Goal: Task Accomplishment & Management: Use online tool/utility

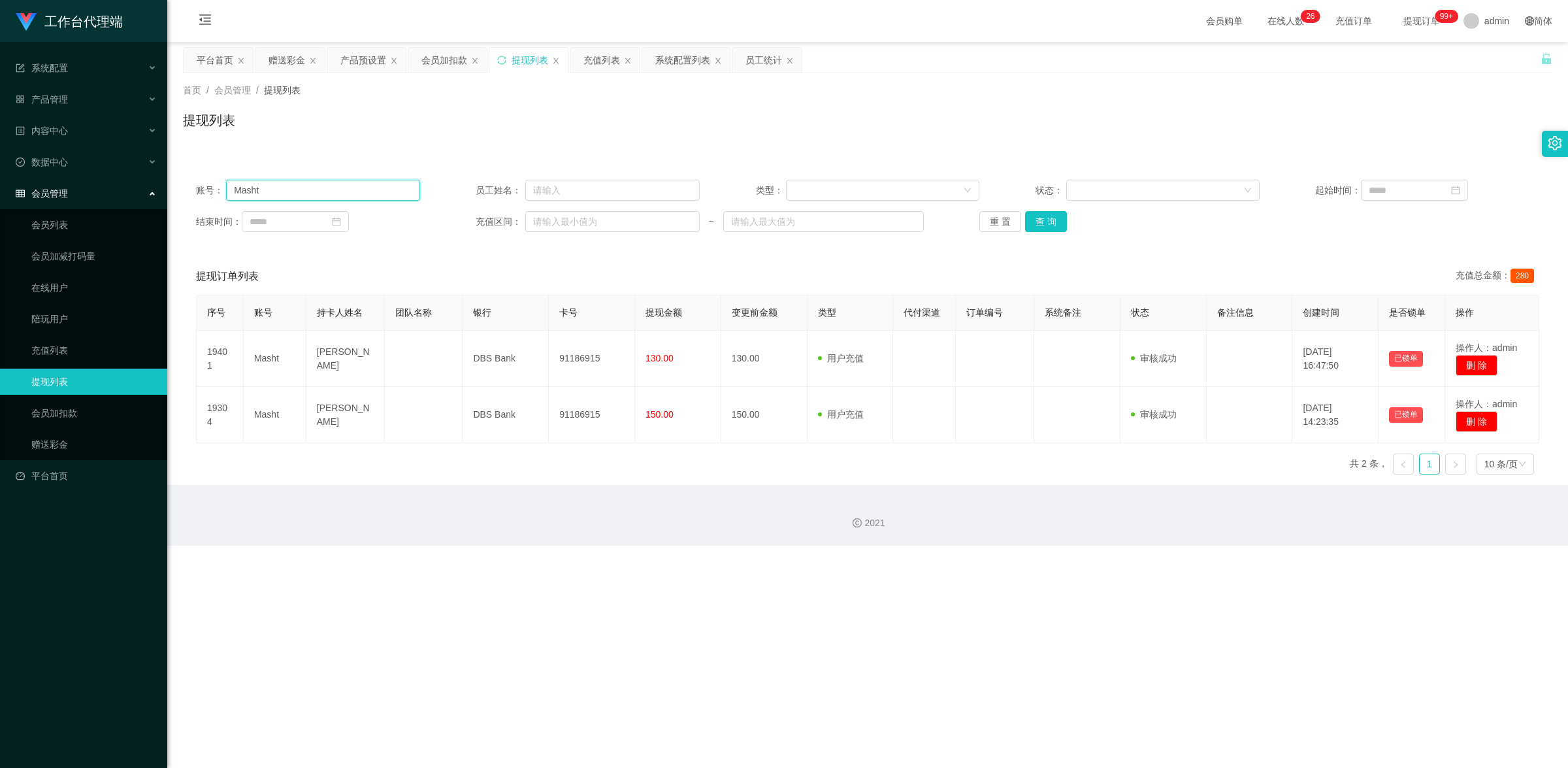
drag, startPoint x: 279, startPoint y: 194, endPoint x: 223, endPoint y: 182, distance: 57.3
click at [223, 182] on div "账号： Masht" at bounding box center [307, 191] width 224 height 21
paste input "Thang123"
type input "Thang123"
click at [1048, 226] on button "查 询" at bounding box center [1046, 221] width 42 height 21
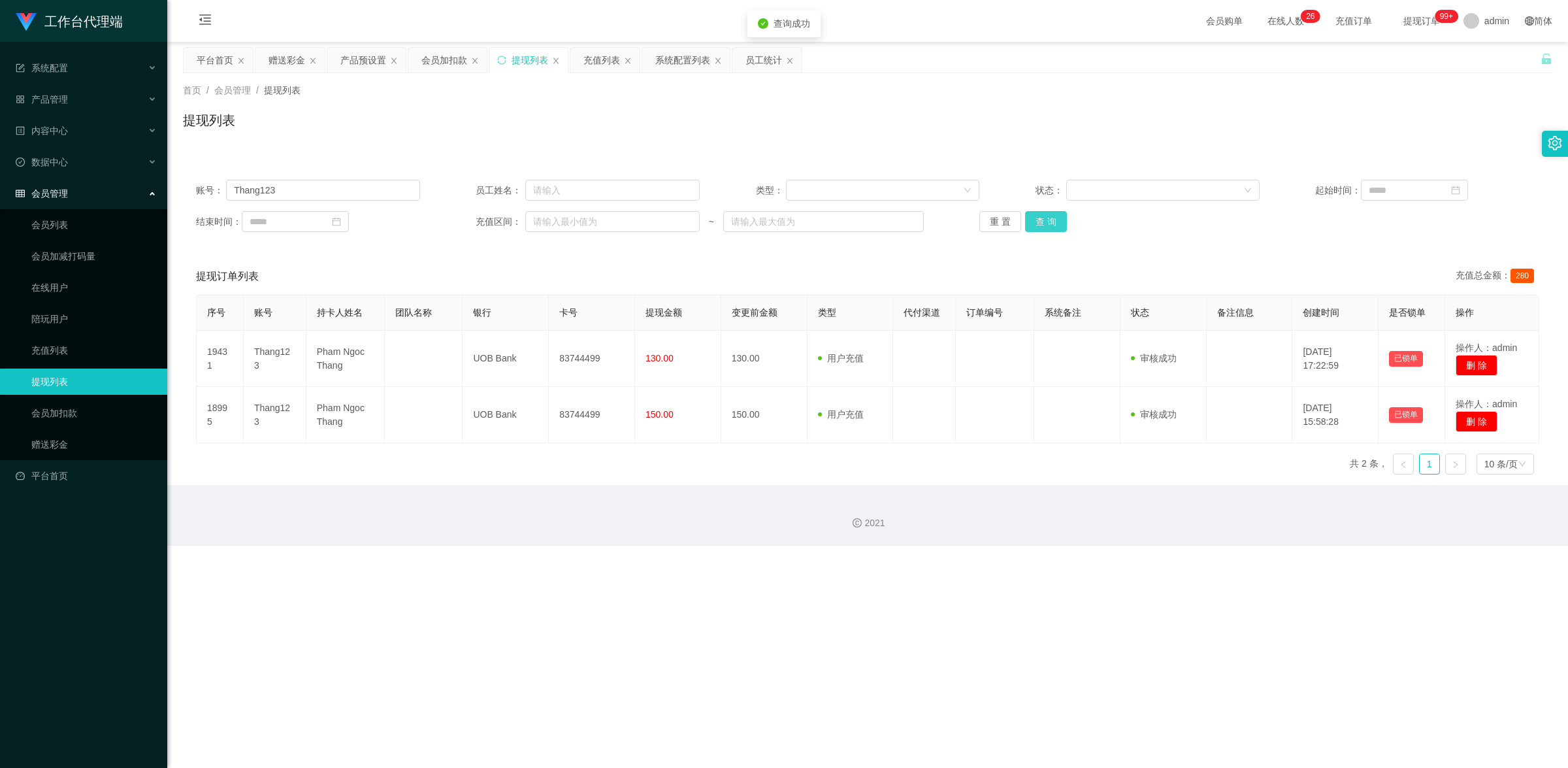
click at [1048, 227] on button "查 询" at bounding box center [1046, 221] width 42 height 21
click at [68, 433] on link "赠送彩金" at bounding box center [94, 445] width 125 height 26
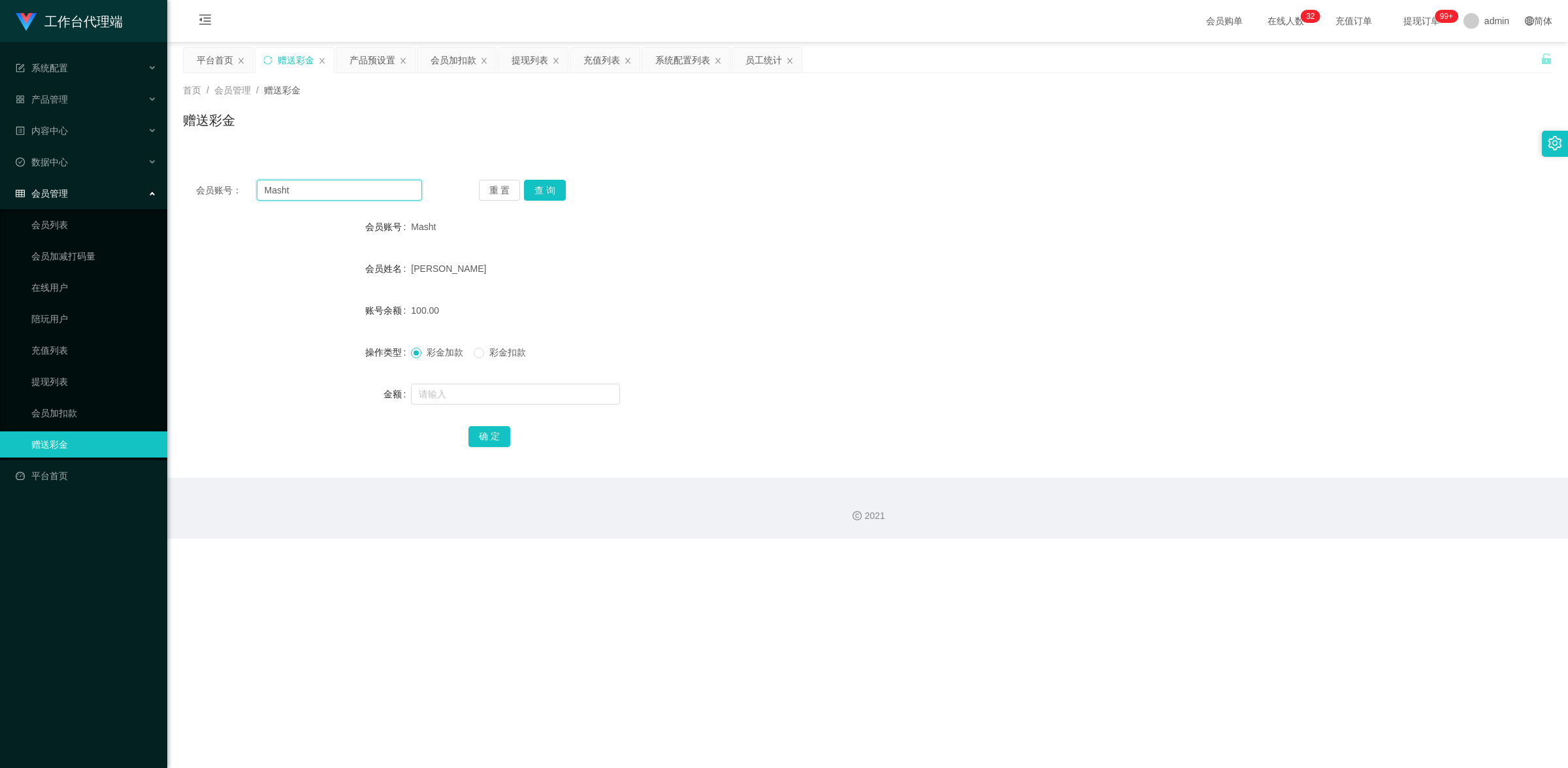
click at [200, 179] on div "会员账号： Masht 重 置 查 询 会员账号 Masht 会员姓名 [PERSON_NAME] 账号余额 100.00 操作类型 彩金加款 彩金扣款 金额…" at bounding box center [868, 323] width 1370 height 311
paste input "Thang123"
type input "Thang123"
click at [546, 184] on button "查 询" at bounding box center [545, 191] width 42 height 21
click at [57, 380] on link "提现列表" at bounding box center [94, 382] width 125 height 26
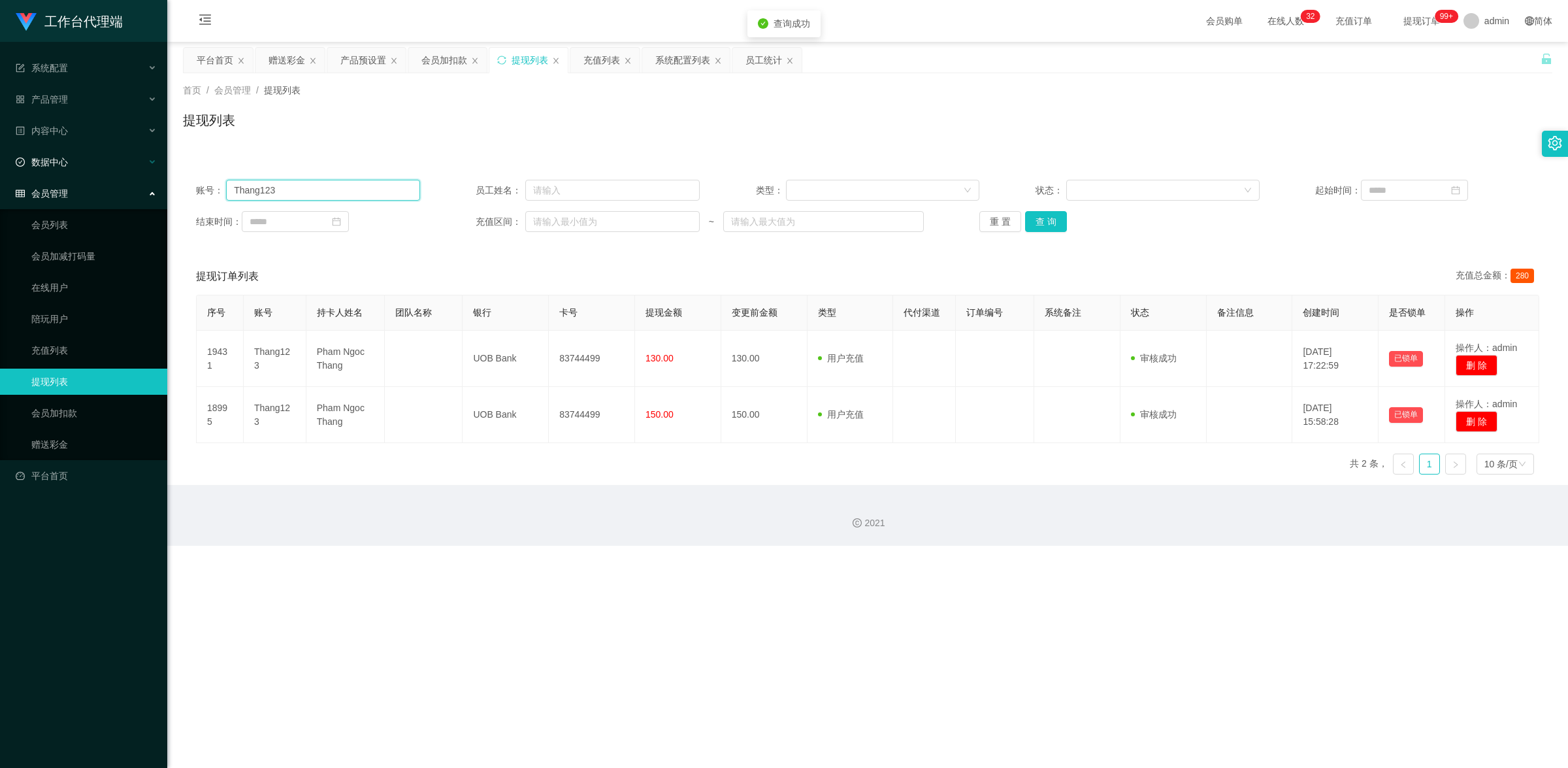
drag, startPoint x: 305, startPoint y: 191, endPoint x: 50, endPoint y: 162, distance: 256.6
click at [25, 162] on section "工作台代理端 系统配置 系统配置列表 管理员列表 管理员分组 systemPays 产品管理 产品列表 产品预设置 开奖记录 注单管理 即时注单 内容中心 站…" at bounding box center [784, 273] width 1568 height 546
click at [1037, 225] on button "查 询" at bounding box center [1046, 221] width 42 height 21
